Goal: Task Accomplishment & Management: Use online tool/utility

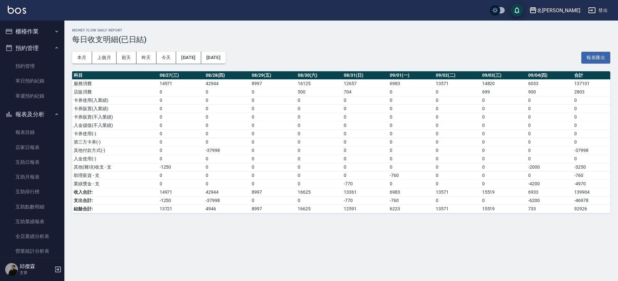
click at [32, 32] on button "櫃檯作業" at bounding box center [32, 31] width 59 height 17
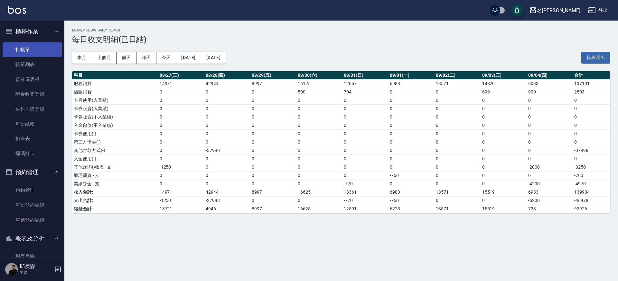
click at [34, 54] on link "打帳單" at bounding box center [32, 49] width 59 height 15
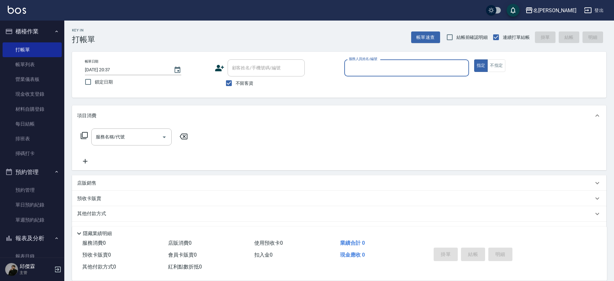
click at [426, 67] on input "服務人員姓名/編號" at bounding box center [406, 67] width 119 height 11
type input "JIENI-7"
type button "true"
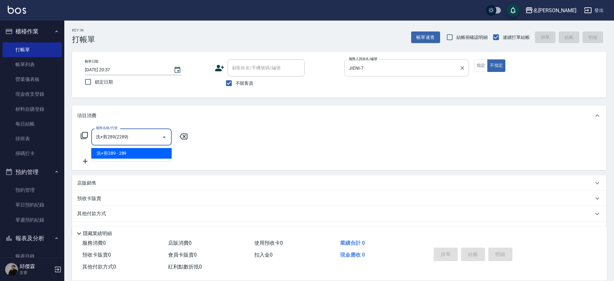
type input "洗+剪289(2289)"
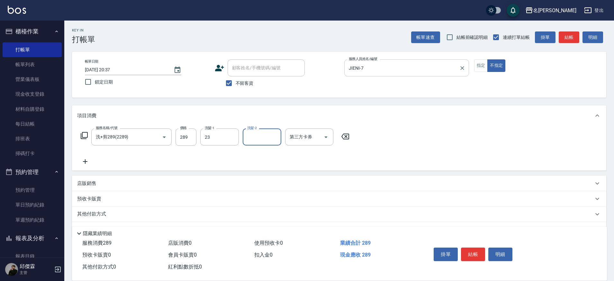
type input "Nini-23"
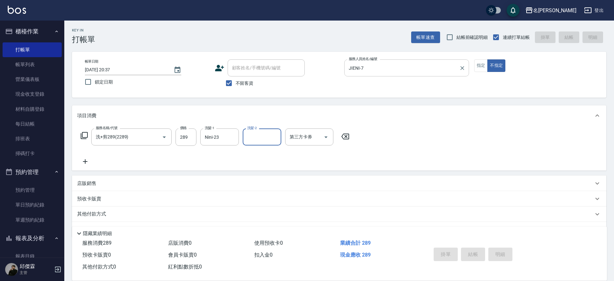
type input "7"
click at [488, 60] on button "不指定" at bounding box center [497, 66] width 18 height 13
type button "false"
type input "[DATE] 20:39"
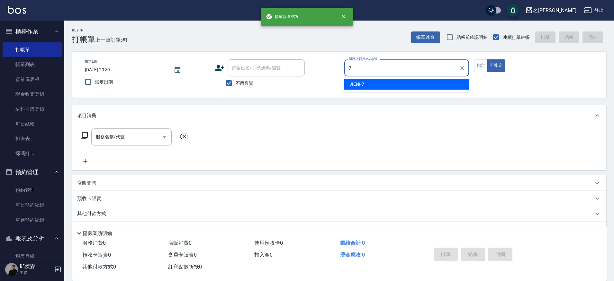
type input "JIENI-7"
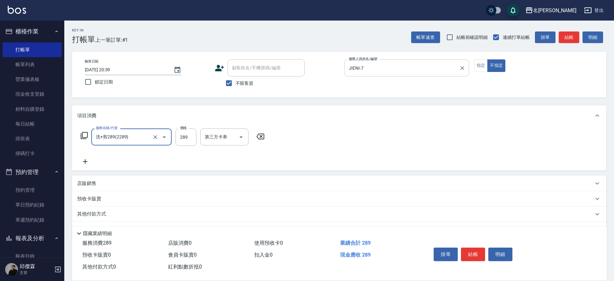
type input "洗+剪289(2289)"
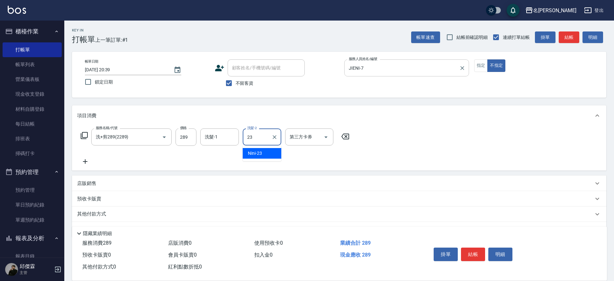
type input "Nini-23"
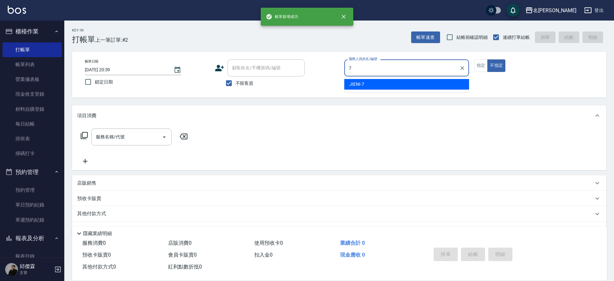
type input "JIENI-7"
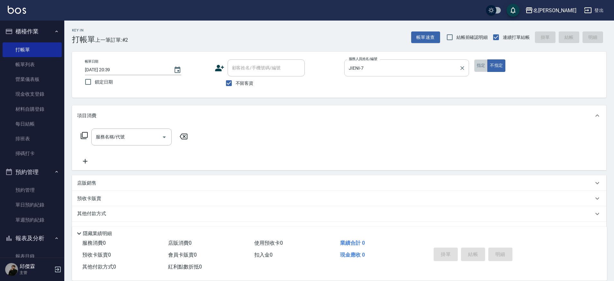
drag, startPoint x: 483, startPoint y: 67, endPoint x: 455, endPoint y: 74, distance: 28.9
click at [483, 67] on button "指定" at bounding box center [482, 66] width 14 height 13
click at [109, 137] on input "服務名稱/代號" at bounding box center [126, 137] width 65 height 11
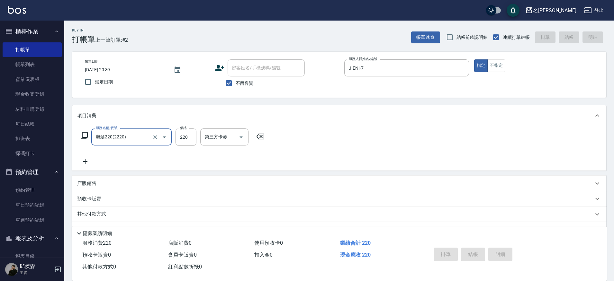
type input "剪髮220(2220)"
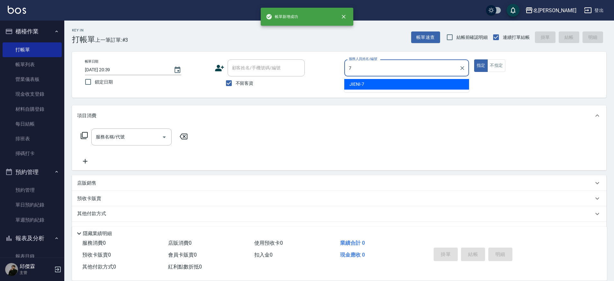
type input "JIENI-7"
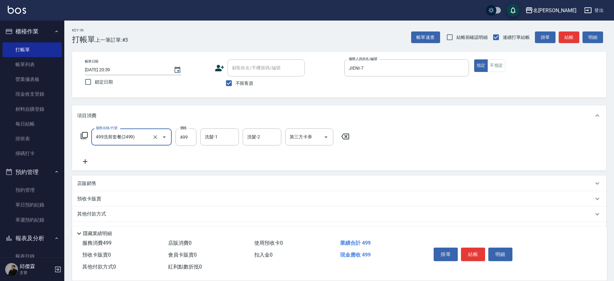
type input "499洗剪套餐(2499)"
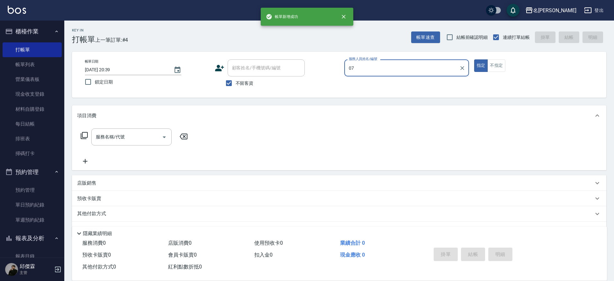
type input "07"
click at [475, 60] on button "指定" at bounding box center [482, 66] width 14 height 13
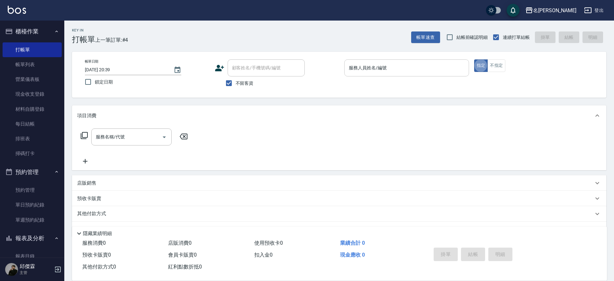
click at [452, 69] on input "服務人員姓名/編號" at bounding box center [406, 67] width 119 height 11
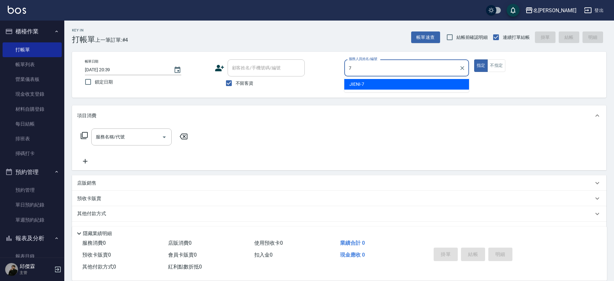
type input "JIENI-7"
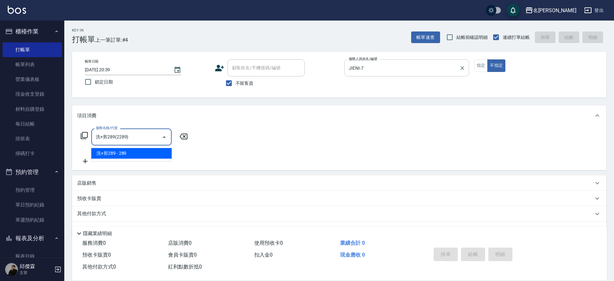
type input "洗+剪289(2289)"
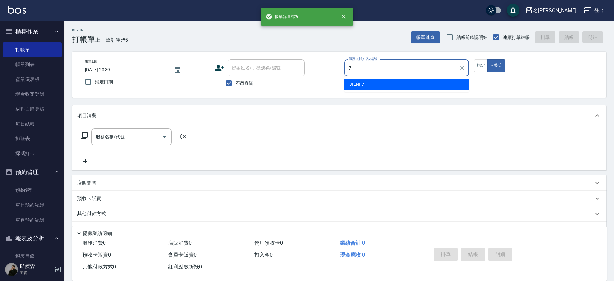
type input "JIENI-7"
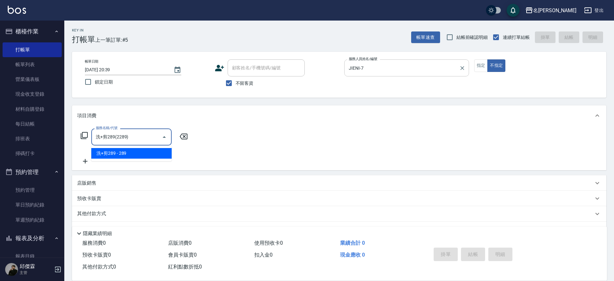
type input "洗+剪289(2289)"
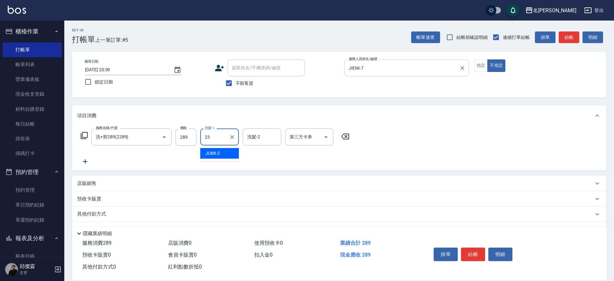
type input "Nini-23"
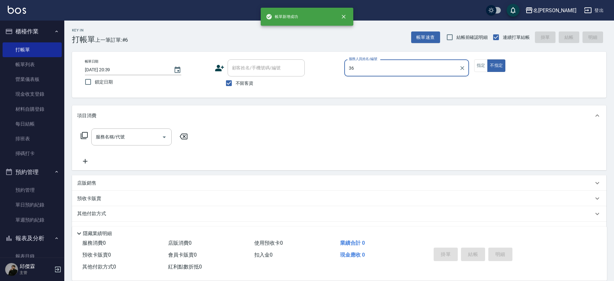
type input "36"
click at [488, 60] on button "不指定" at bounding box center [497, 66] width 18 height 13
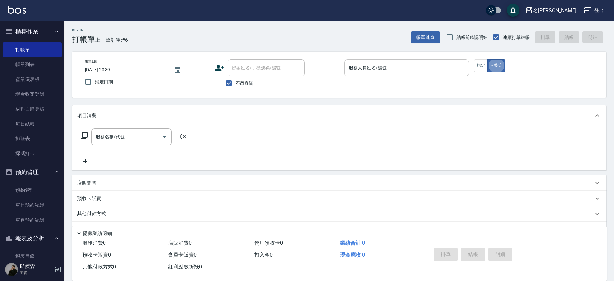
click at [393, 68] on input "服務人員姓名/編號" at bounding box center [406, 67] width 119 height 11
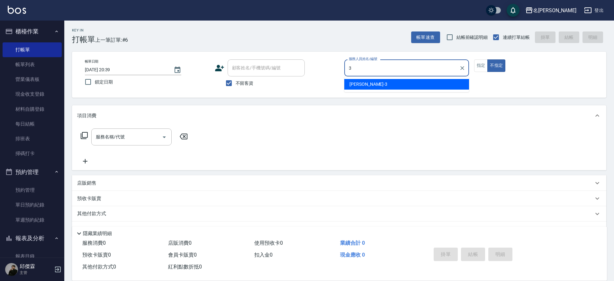
type input "Mina-3"
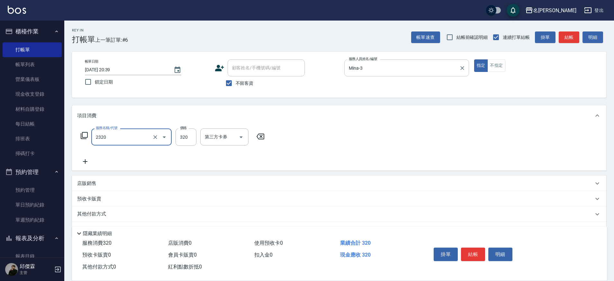
type input "洗剪320(2320)"
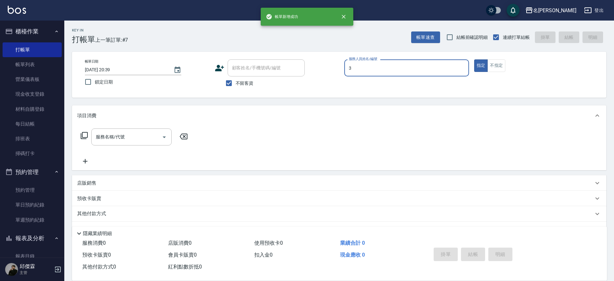
type input "Mina-3"
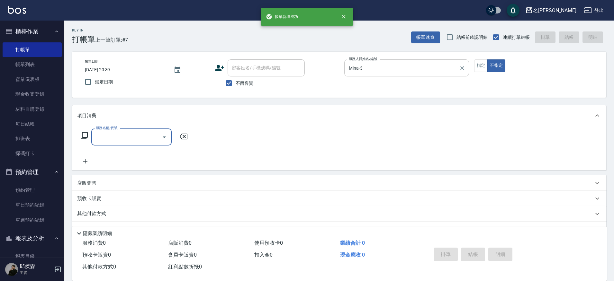
type input "1"
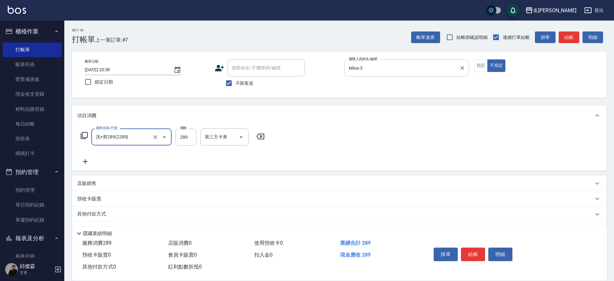
type input "洗+剪289(2289)"
type input "339"
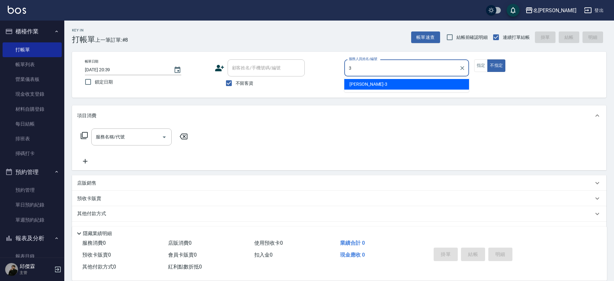
type input "Mina-3"
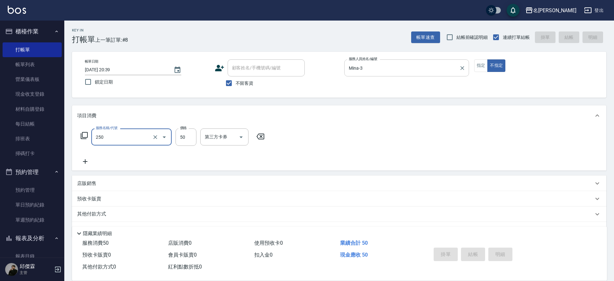
type input "250"
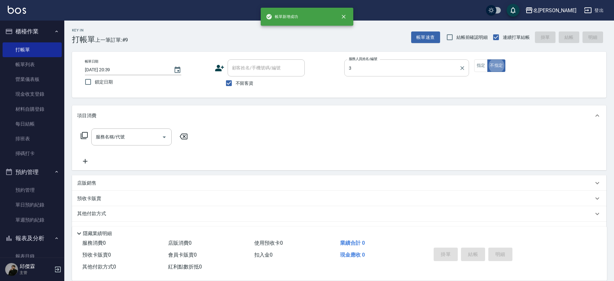
type input "Mina-3"
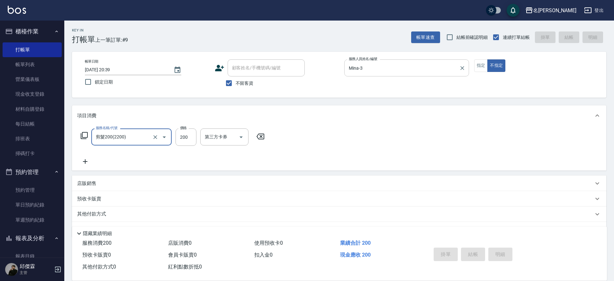
type input "剪髮200(2200)"
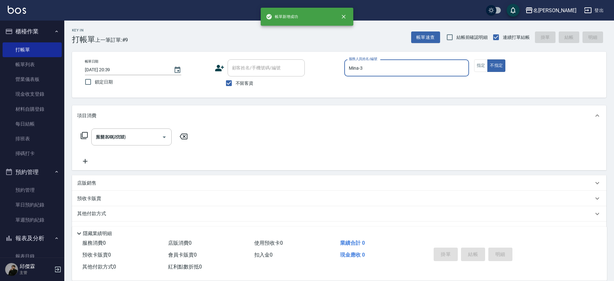
type input "[DATE] 20:40"
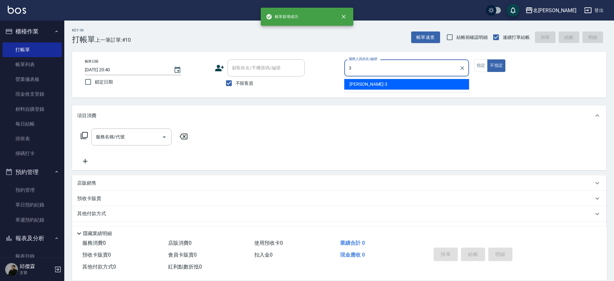
type input "Mina-3"
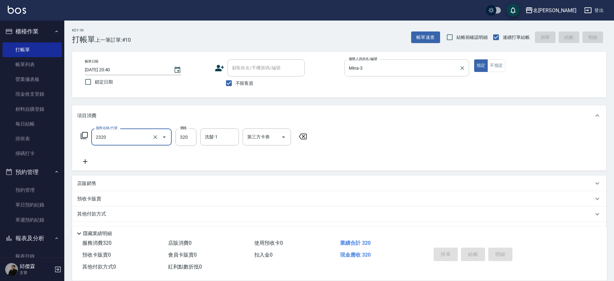
type input "2320"
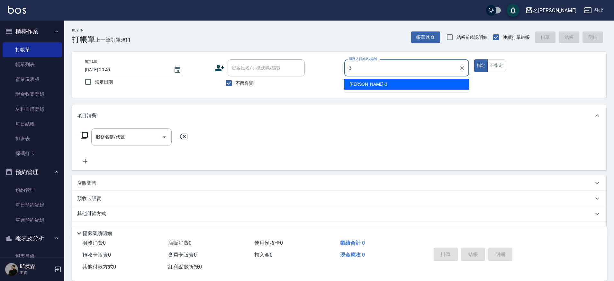
type input "Mina-3"
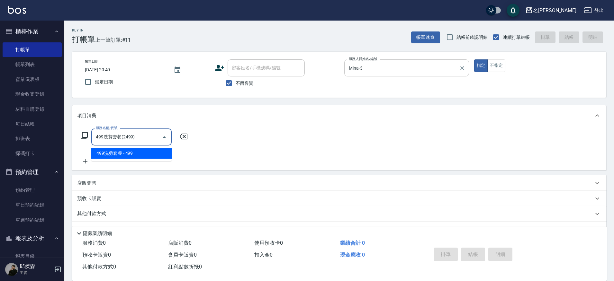
type input "499洗剪套餐(2499)"
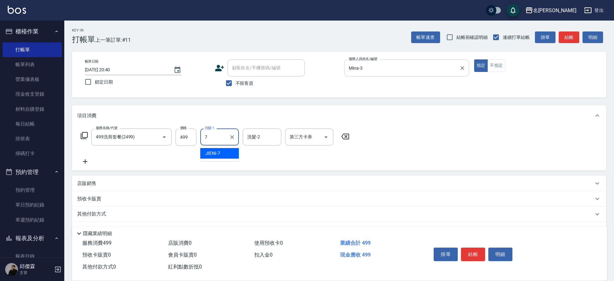
type input "JIENI-7"
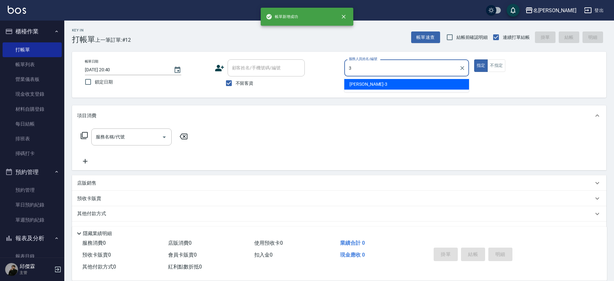
type input "Mina-3"
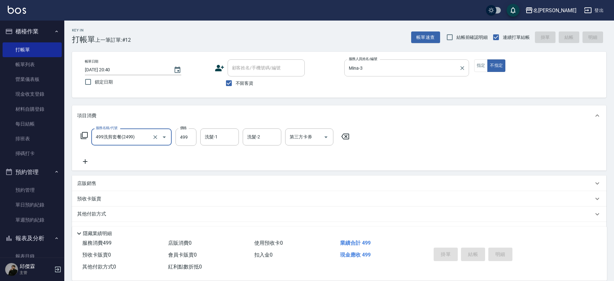
type input "499洗剪套餐(2499)"
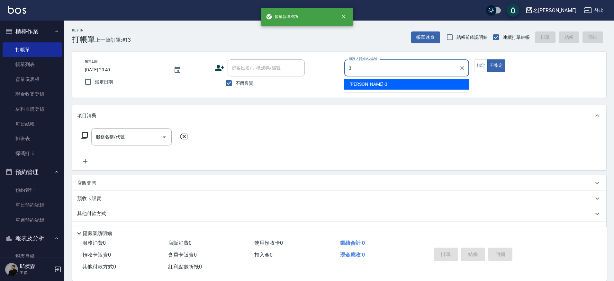
type input "Mina-3"
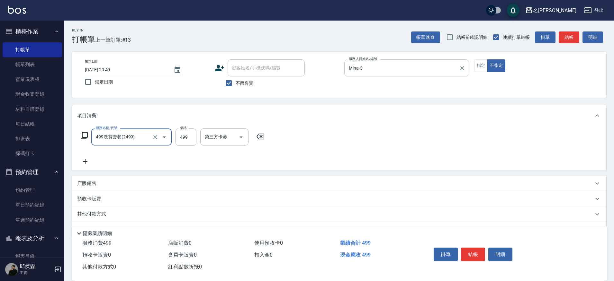
type input "499洗剪套餐(2499)"
type input "23"
type input "Nini-23"
click at [187, 137] on input "23" at bounding box center [186, 137] width 21 height 17
type input "499"
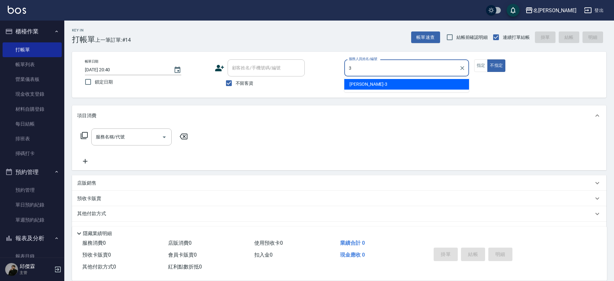
type input "Mina-3"
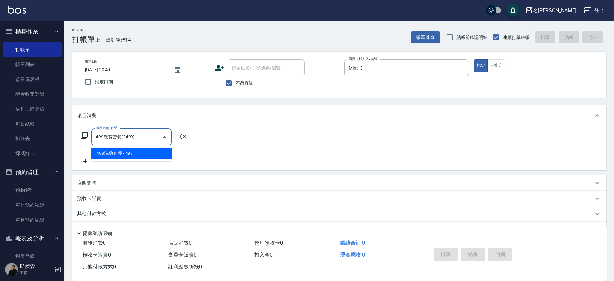
type input "499洗剪套餐(2499)"
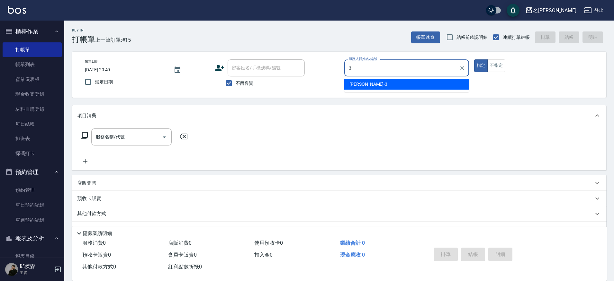
type input "Mina-3"
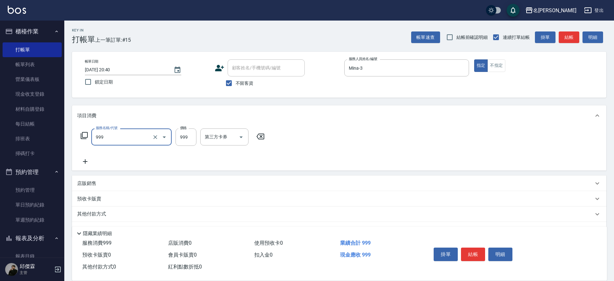
type input "精油SPA+剪髮(999)"
type input "1000"
type input "Nini-23"
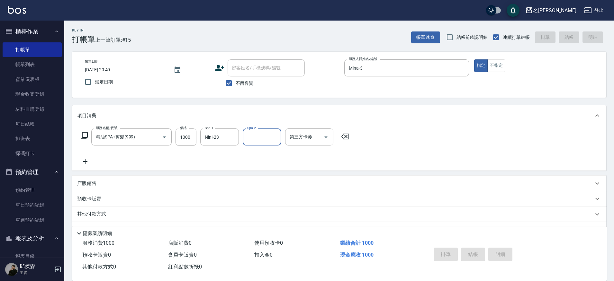
type input "[DATE] 20:41"
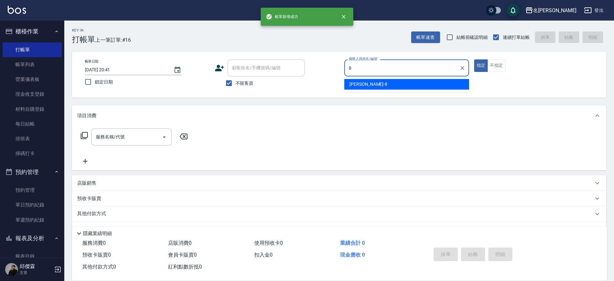
type input "Kira-8"
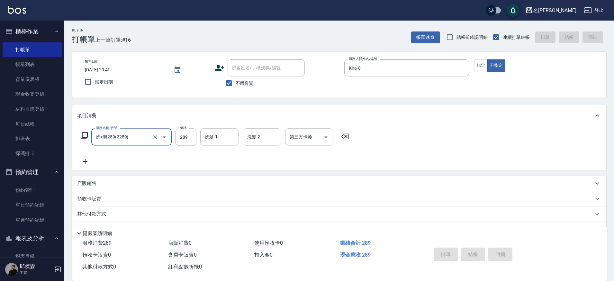
type input "洗+剪289(2289)"
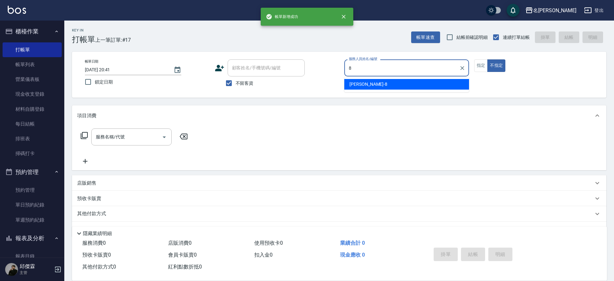
type input "Kira-8"
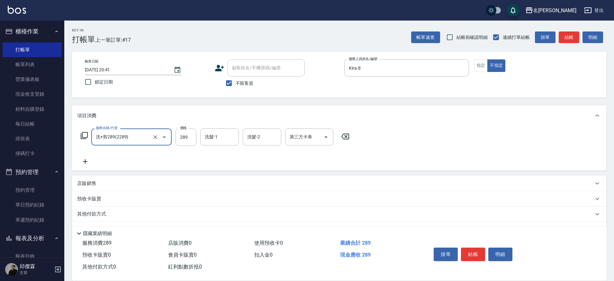
type input "洗+剪289(2289)"
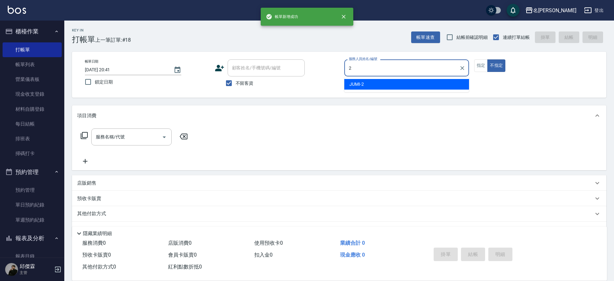
type input "JUMI-2"
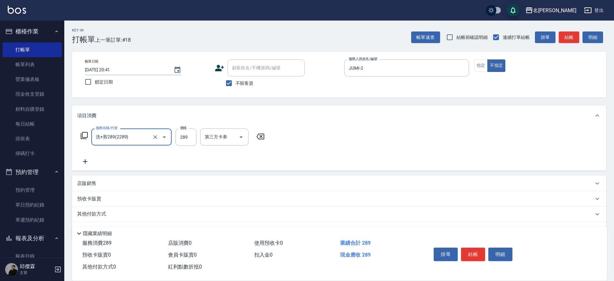
type input "洗+剪289(2289)"
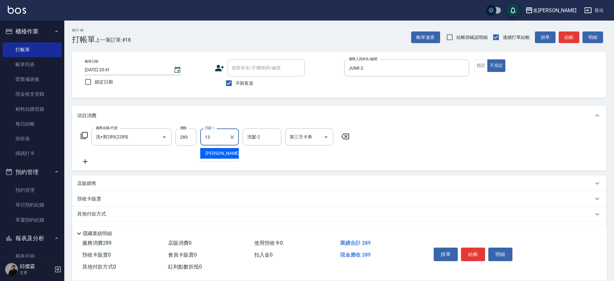
type input "[PERSON_NAME]-13"
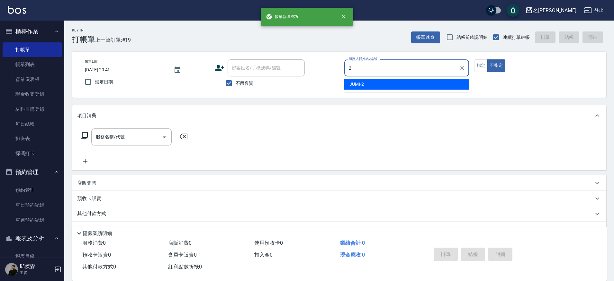
type input "JUMI-2"
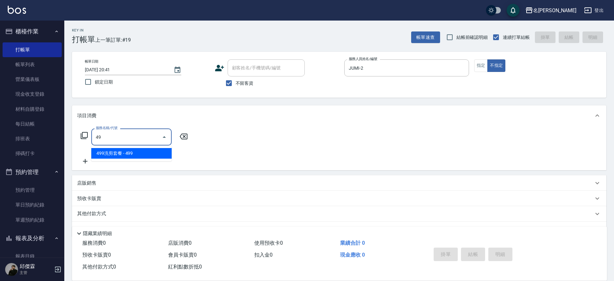
type input "499洗剪套餐(2499)"
type input "一般洗+精油(1200)"
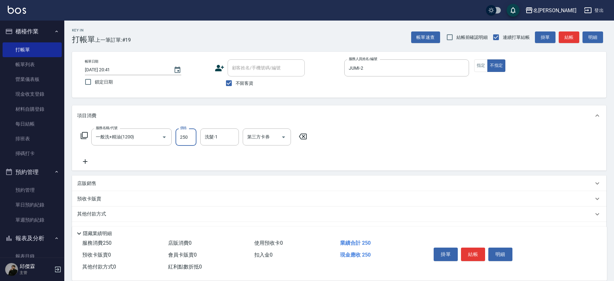
type input "250"
type input "Nini-23"
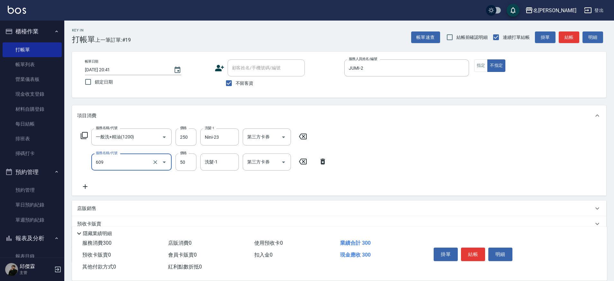
type input "精油(609)"
type input "Nini-23"
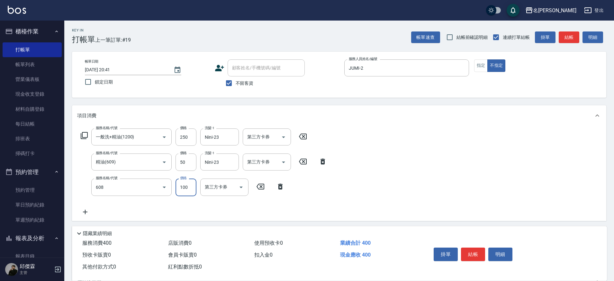
type input "精油(長)(608)"
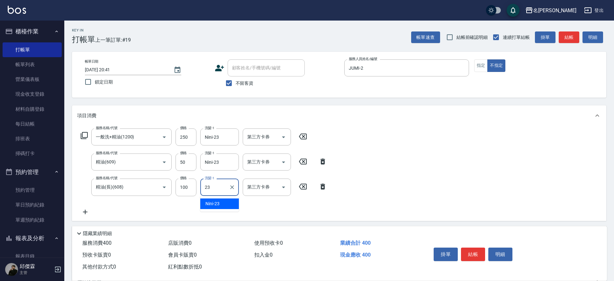
type input "Nini-23"
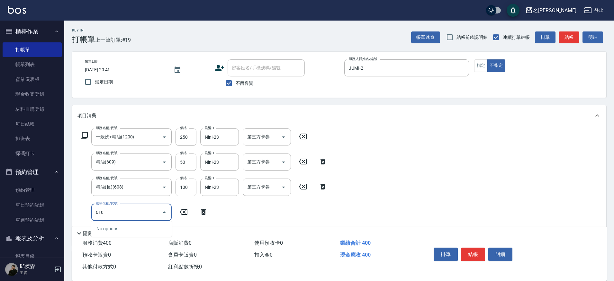
type input "6100"
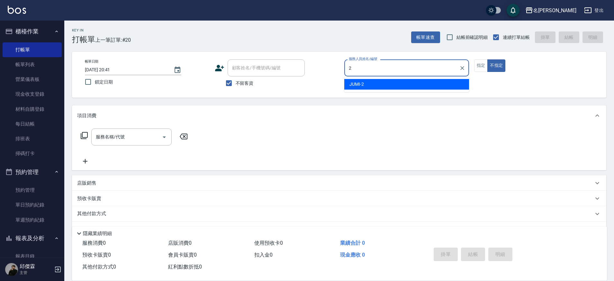
type input "JUMI-2"
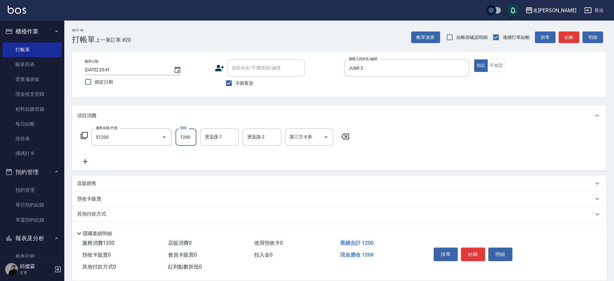
type input "日本晶漾護髮(51200)"
click at [155, 136] on icon "Clear" at bounding box center [155, 137] width 6 height 6
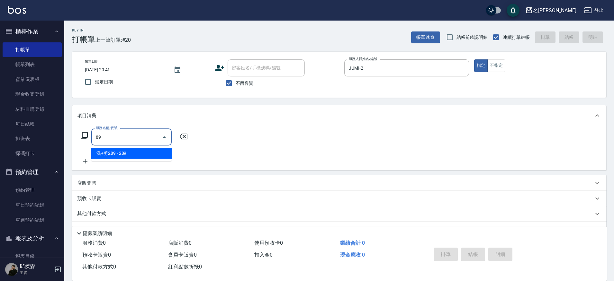
type input "899"
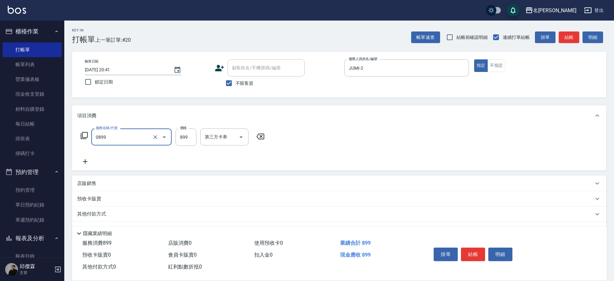
type input "REVIVRE(0899)"
type input "1200"
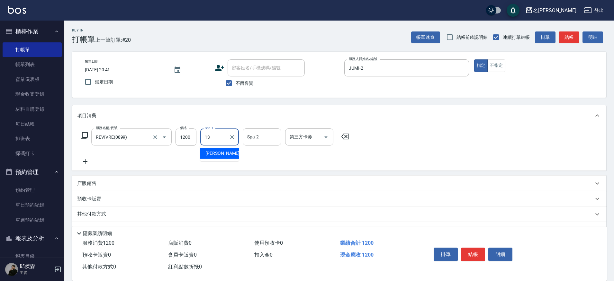
type input "[PERSON_NAME]-13"
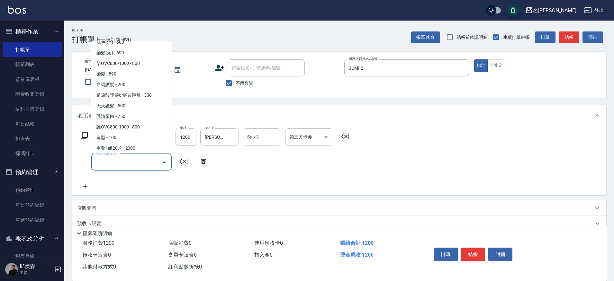
scroll to position [506, 0]
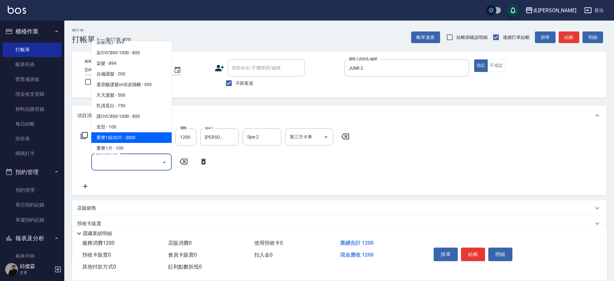
type input "重整1組20片(7006)"
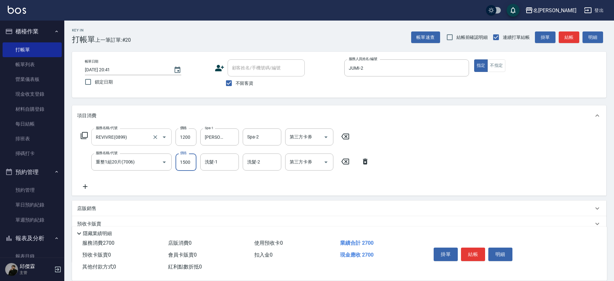
type input "1500"
type input "[PERSON_NAME]-13"
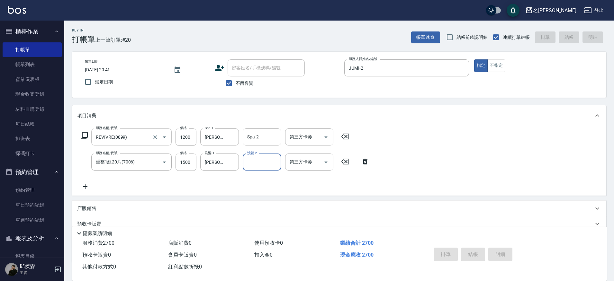
type input "[DATE] 20:42"
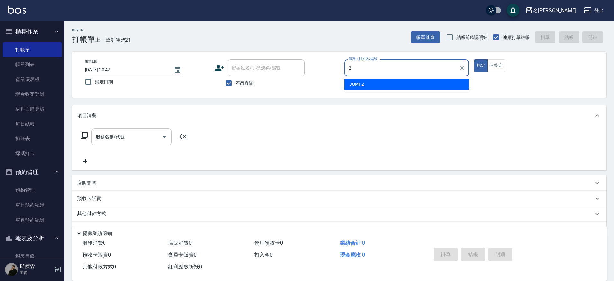
type input "JUMI-2"
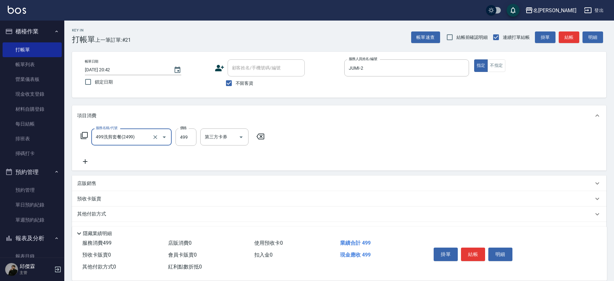
type input "499洗剪套餐(2499)"
type input "500"
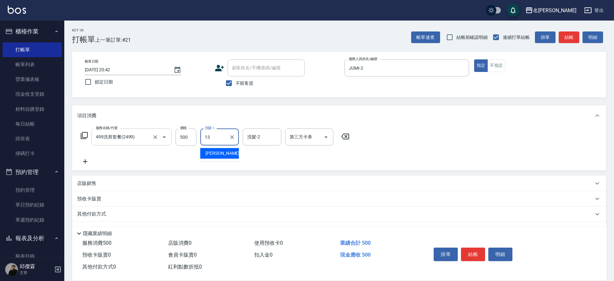
type input "[PERSON_NAME]-13"
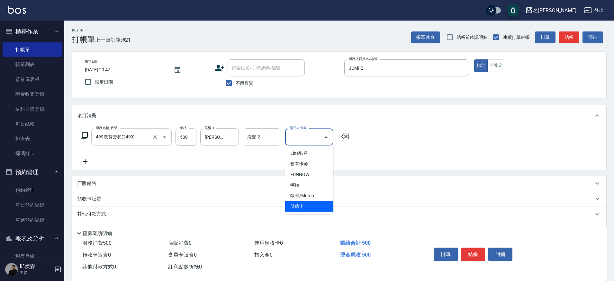
type input "儲值卡"
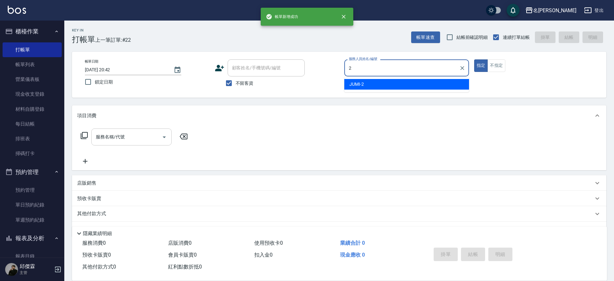
type input "JUMI-2"
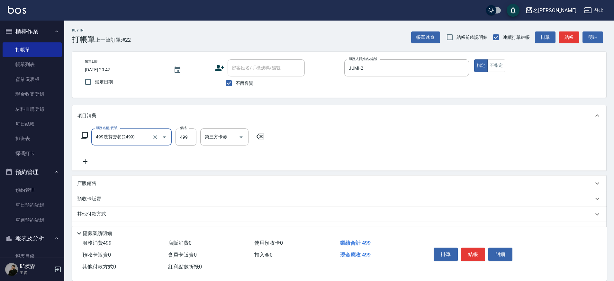
type input "499洗剪套餐(2499)"
type input "500"
type input "[PERSON_NAME]-13"
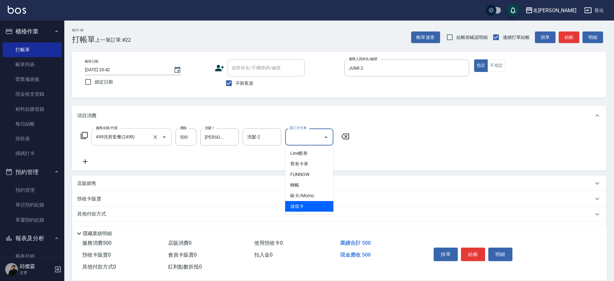
type input "儲值卡"
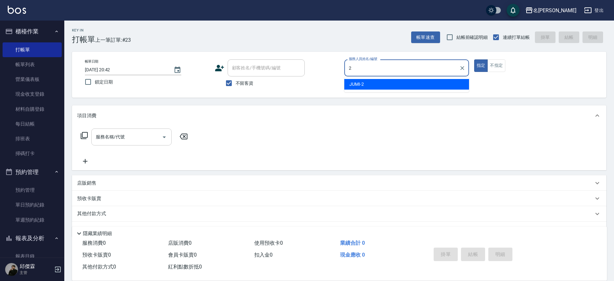
type input "JUMI-2"
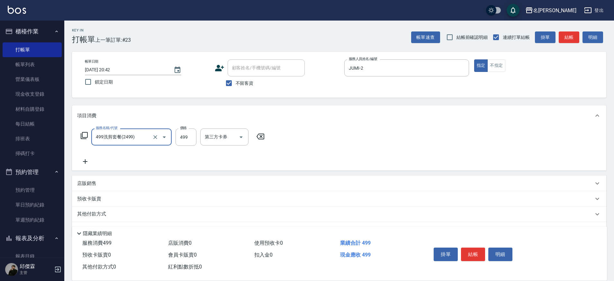
type input "499洗剪套餐(2499)"
type input "500"
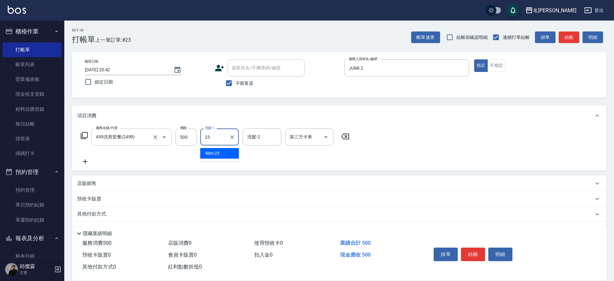
type input "Nini-23"
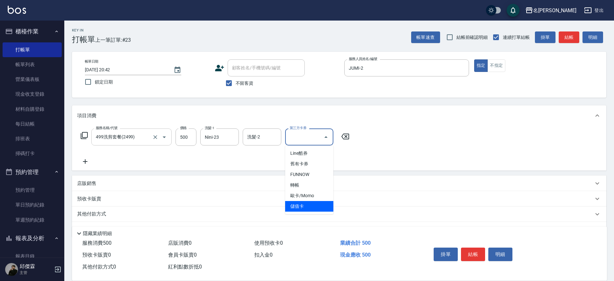
type input "儲值卡"
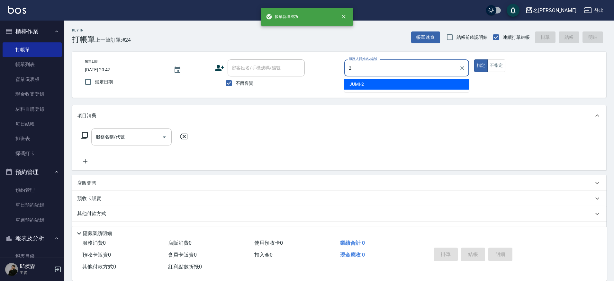
type input "JUMI-2"
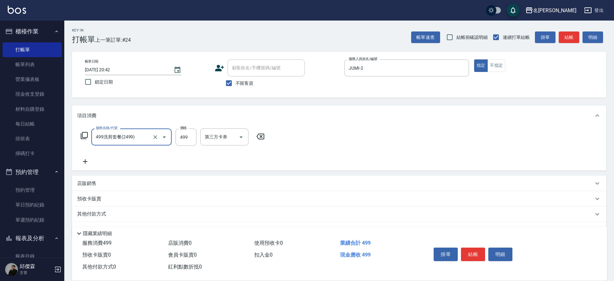
type input "499洗剪套餐(2499)"
type input "500"
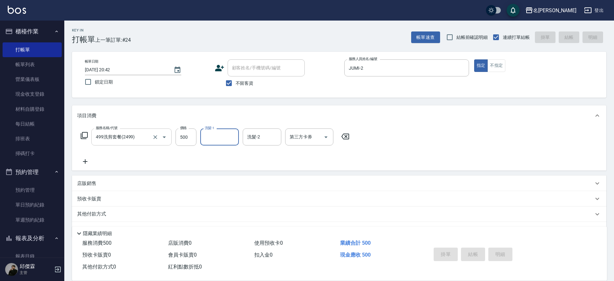
type input "[DATE] 20:43"
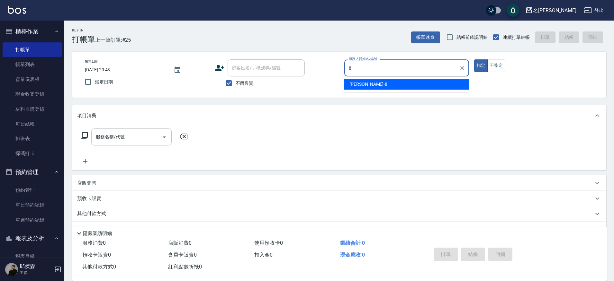
type input "Kira-8"
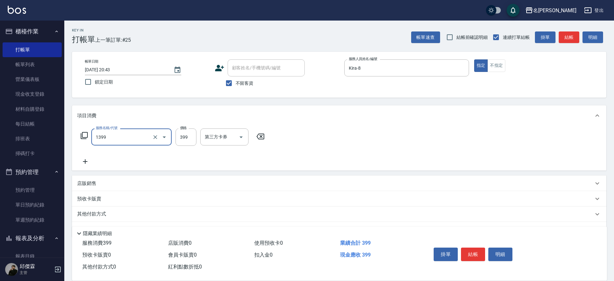
type input "海鹽洗髮(1399)"
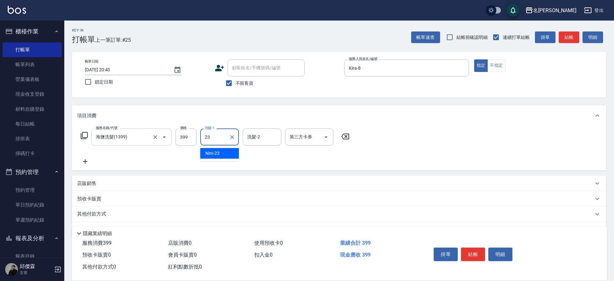
type input "Nini-23"
